Goal: Check status: Check status

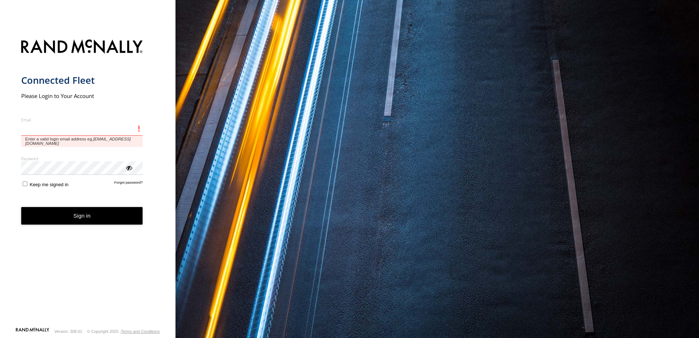
type input "**********"
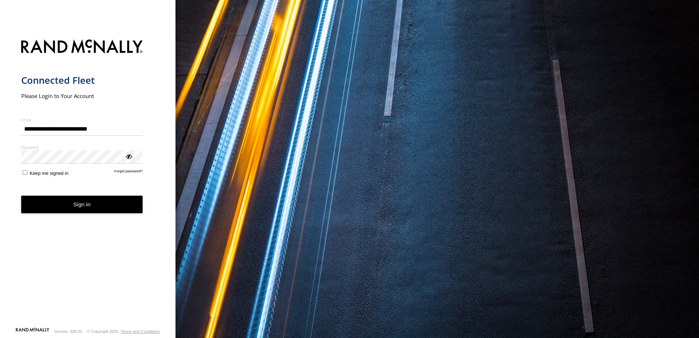
click at [129, 155] on div "ViewPassword" at bounding box center [128, 155] width 7 height 7
click at [87, 210] on button "Sign in" at bounding box center [82, 205] width 122 height 18
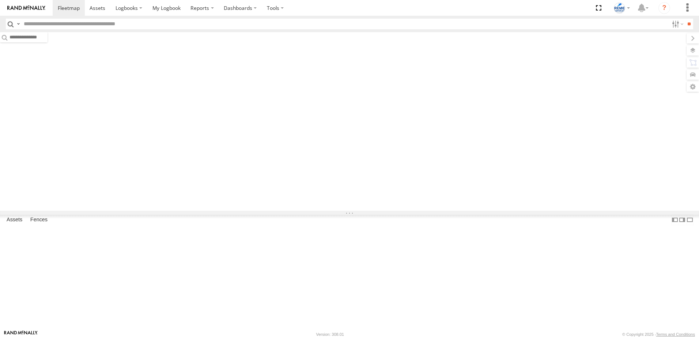
click at [0, 0] on div "[PERSON_NAME] BVX766 - 353635113521492" at bounding box center [0, 0] width 0 height 0
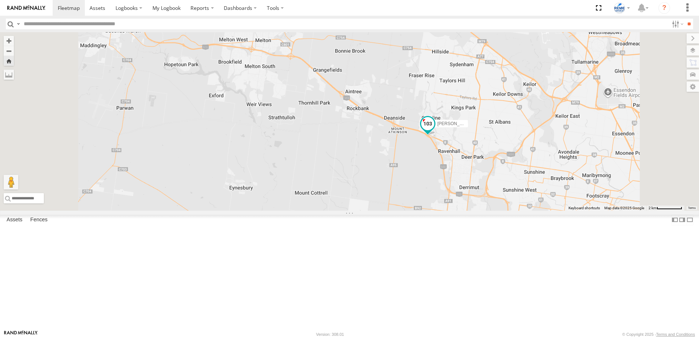
click at [434, 130] on span at bounding box center [427, 123] width 13 height 13
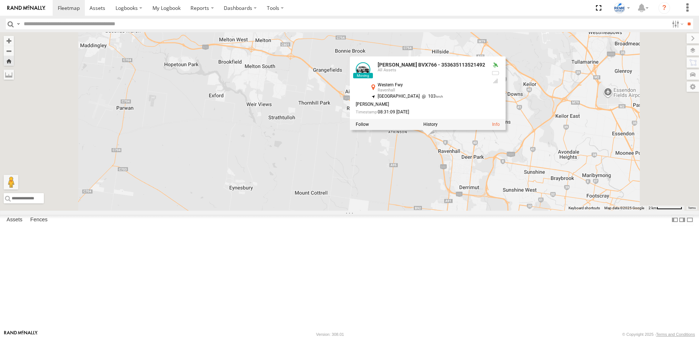
click at [464, 211] on div "Steve BVX766 - 353635113521492 Steve BVX766 - 353635113521492 All Assets Wester…" at bounding box center [349, 121] width 699 height 178
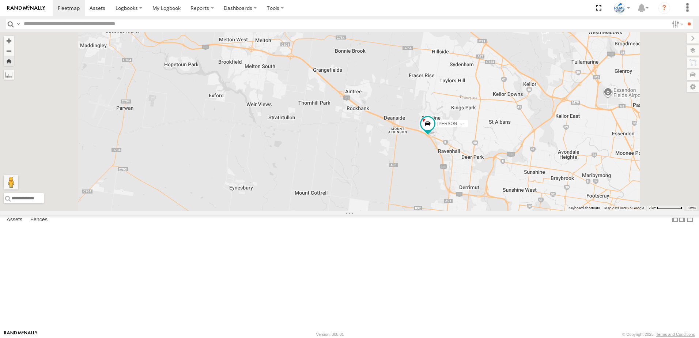
click at [0, 0] on div "Triton 1XS2KR - 353635119998702 All Assets Cochranes Rd Moorabbin -37.94455 145…" at bounding box center [0, 0] width 0 height 0
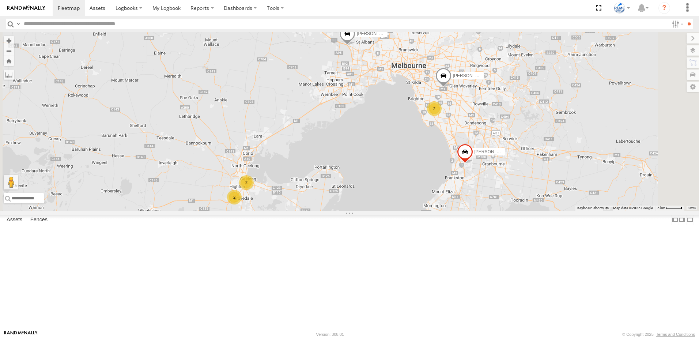
click at [0, 0] on div "Triton 1XS2KR - 353635119998702 All Assets" at bounding box center [0, 0] width 0 height 0
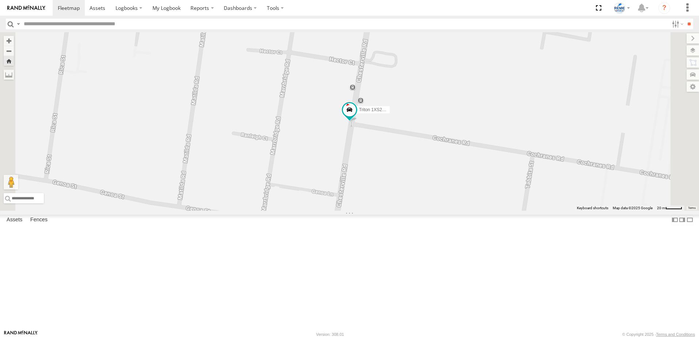
click at [0, 0] on div "Triton 1XS2KR - 353635119998702 All Assets [GEOGRAPHIC_DATA] -37.94187 145.0601…" at bounding box center [0, 0] width 0 height 0
click at [0, 0] on div "[PERSON_NAME] 1WX5SX - 353635119765515 All Assets" at bounding box center [0, 0] width 0 height 0
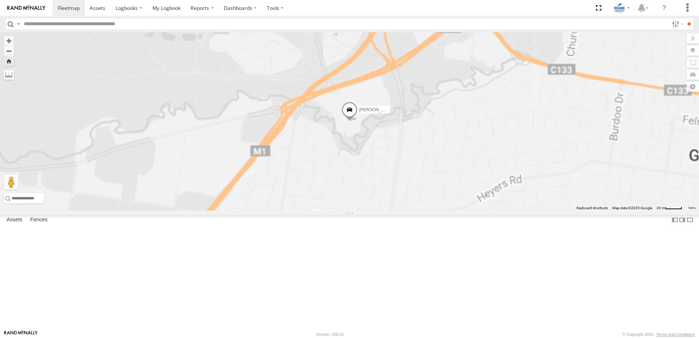
click at [0, 0] on div "All Assets" at bounding box center [0, 0] width 0 height 0
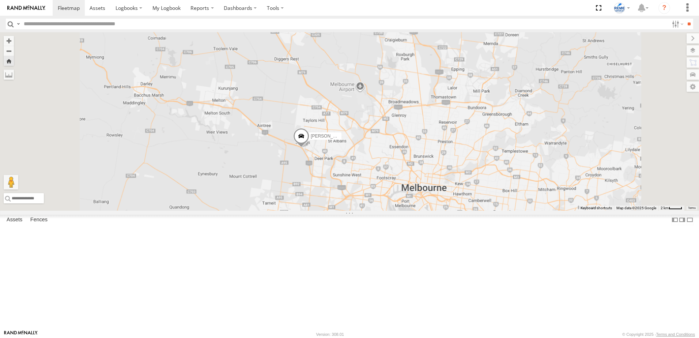
click at [361, 211] on div "[PERSON_NAME] BVX766 - 353635113521492" at bounding box center [349, 121] width 699 height 178
click at [0, 0] on div "Triton 1XS2KR - 353635119998702" at bounding box center [0, 0] width 0 height 0
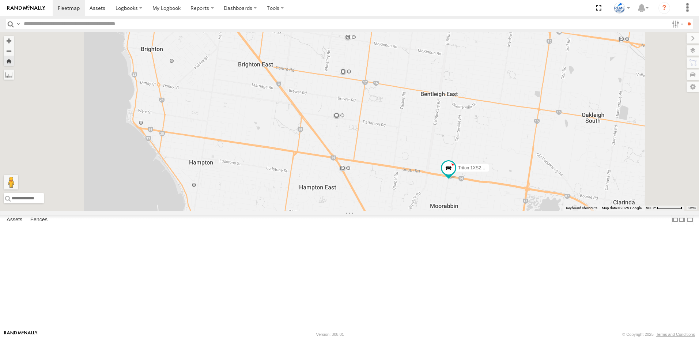
click at [0, 0] on div "Triton 1XS2KR - 353635119998702 All Assets [GEOGRAPHIC_DATA] -37.94187 145.0601…" at bounding box center [0, 0] width 0 height 0
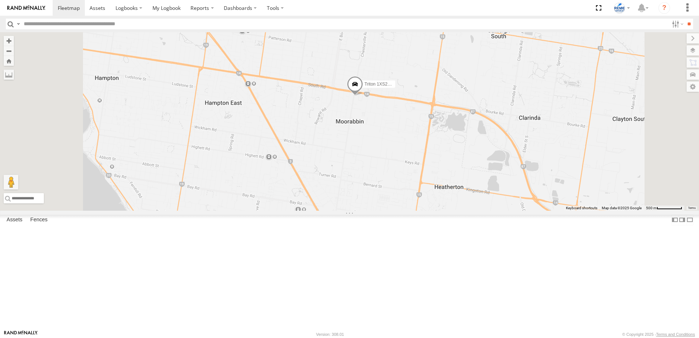
click at [0, 0] on div "All Assets" at bounding box center [0, 0] width 0 height 0
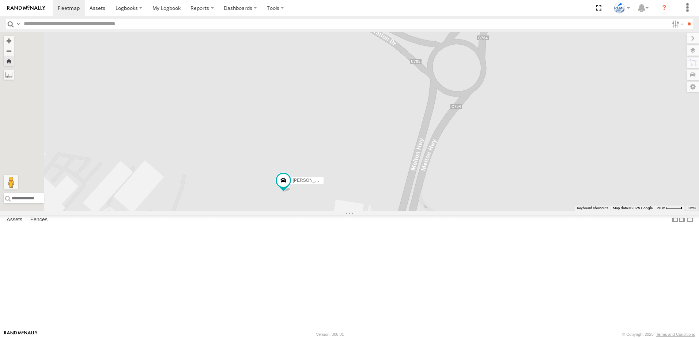
drag, startPoint x: 373, startPoint y: 181, endPoint x: 391, endPoint y: 280, distance: 100.6
click at [391, 211] on div "[PERSON_NAME] BVX766 - 353635113521492" at bounding box center [349, 121] width 699 height 178
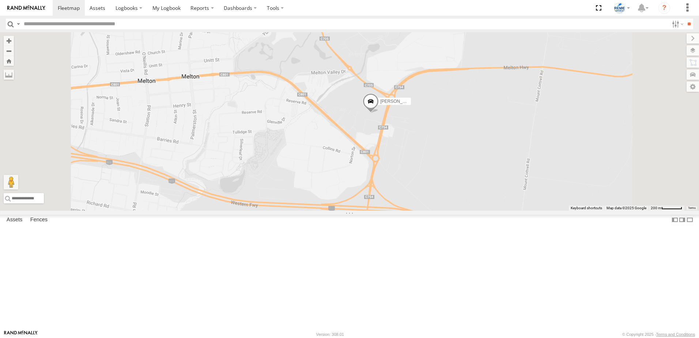
drag, startPoint x: 476, startPoint y: 170, endPoint x: 477, endPoint y: 233, distance: 62.9
click at [477, 211] on div "[PERSON_NAME] BVX766 - 353635113521492" at bounding box center [349, 121] width 699 height 178
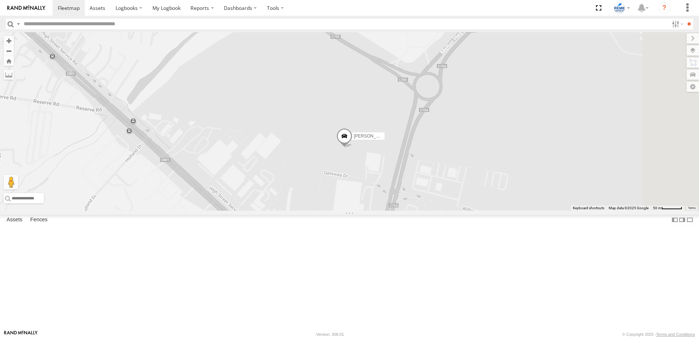
drag, startPoint x: 470, startPoint y: 173, endPoint x: 409, endPoint y: 204, distance: 68.2
click at [409, 204] on div "[PERSON_NAME] BVX766 - 353635113521492" at bounding box center [349, 121] width 699 height 178
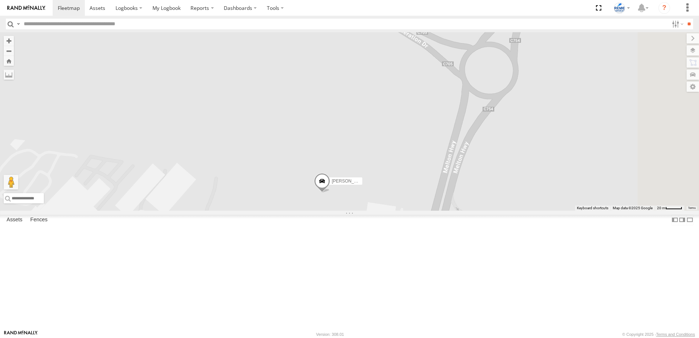
drag, startPoint x: 436, startPoint y: 222, endPoint x: 409, endPoint y: 301, distance: 84.0
click at [409, 211] on div "[PERSON_NAME] BVX766 - 353635113521492" at bounding box center [349, 121] width 699 height 178
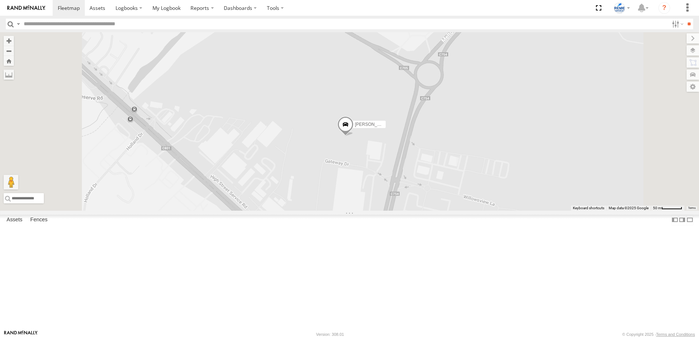
drag, startPoint x: 406, startPoint y: 275, endPoint x: 403, endPoint y: 238, distance: 36.7
click at [403, 211] on div "[PERSON_NAME] BVX766 - 353635113521492" at bounding box center [349, 121] width 699 height 178
